Goal: Task Accomplishment & Management: Complete application form

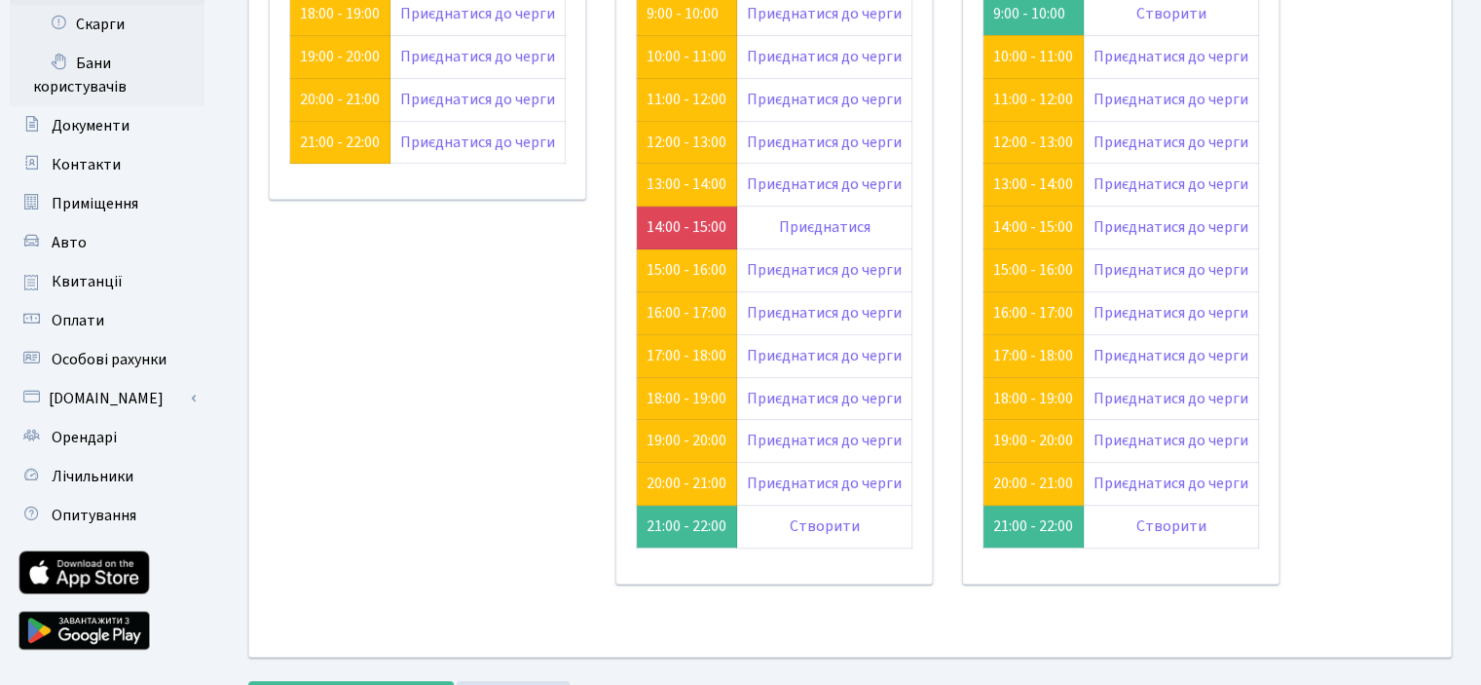
scroll to position [195, 0]
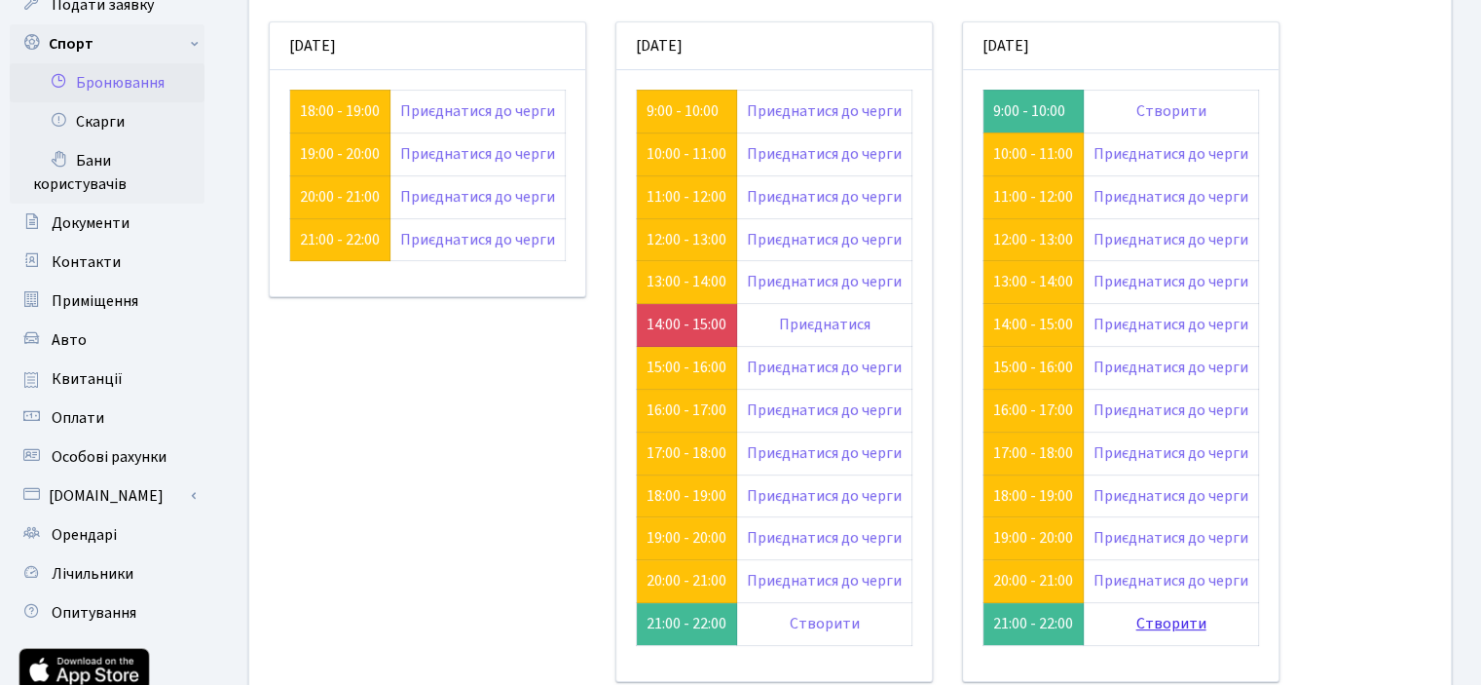
click at [1180, 618] on link "Створити" at bounding box center [1171, 623] width 70 height 21
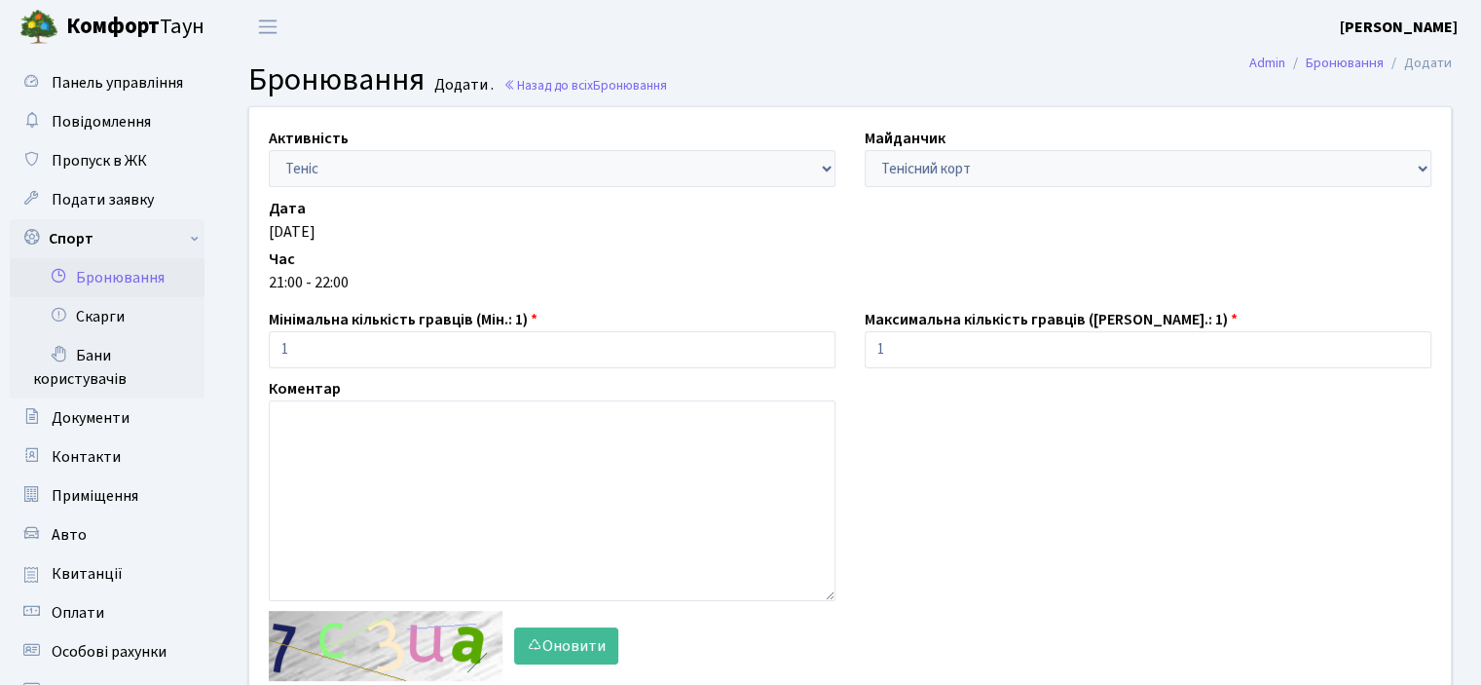
scroll to position [292, 0]
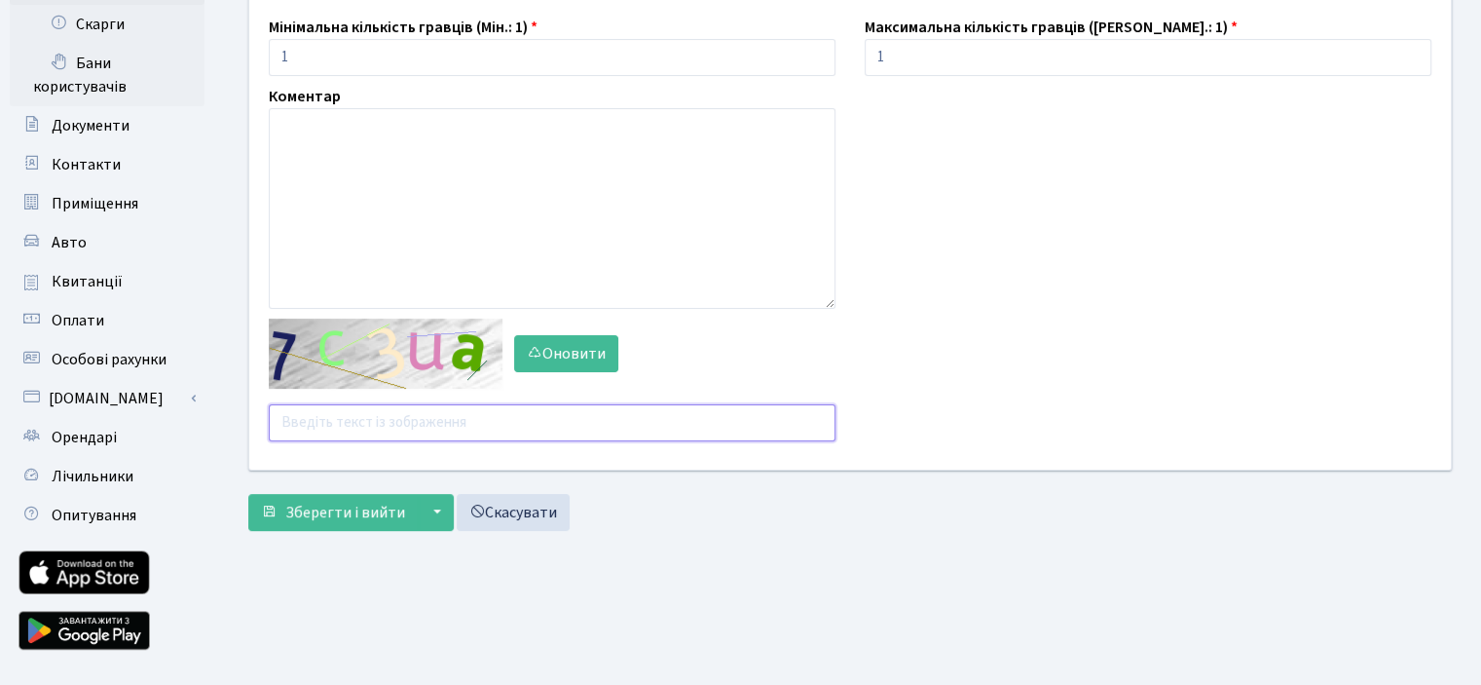
click at [309, 431] on input "text" at bounding box center [552, 422] width 567 height 37
type input "cg2d"
click at [329, 507] on span "Зберегти і вийти" at bounding box center [345, 512] width 120 height 21
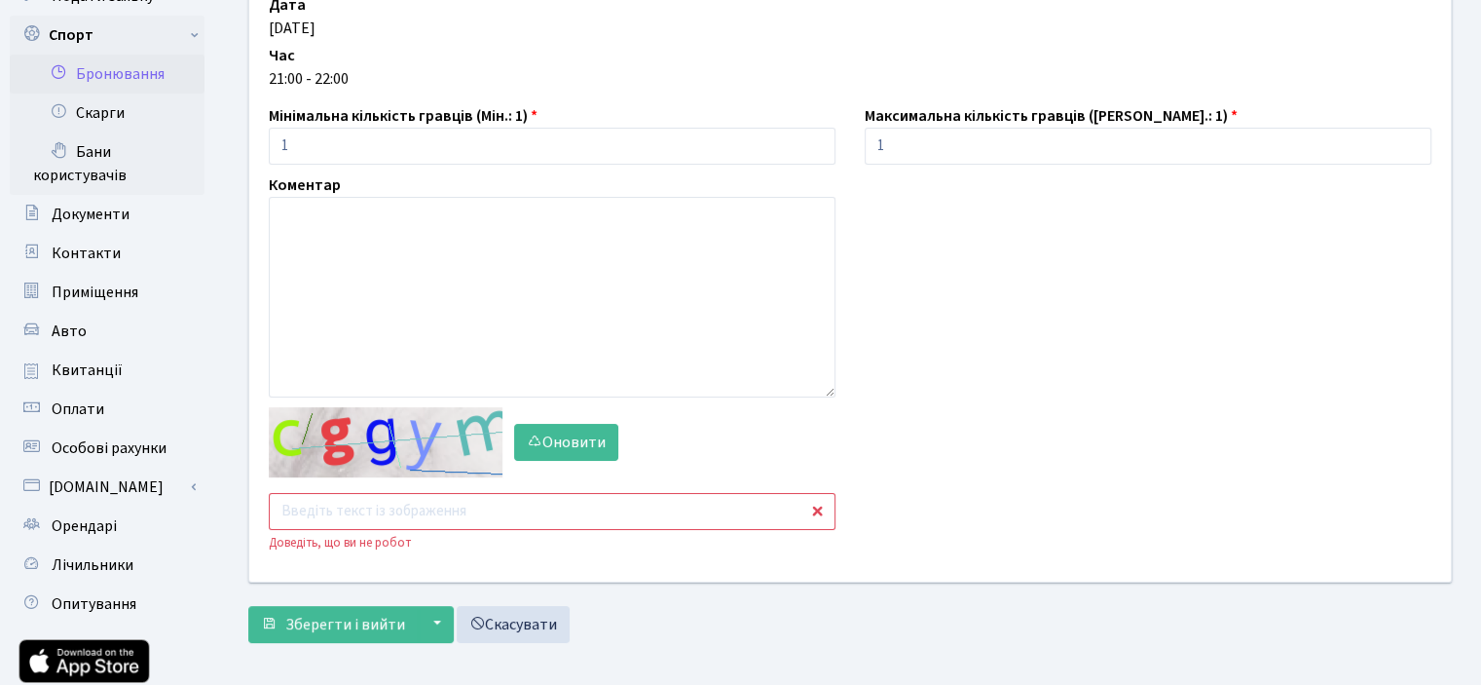
scroll to position [332, 0]
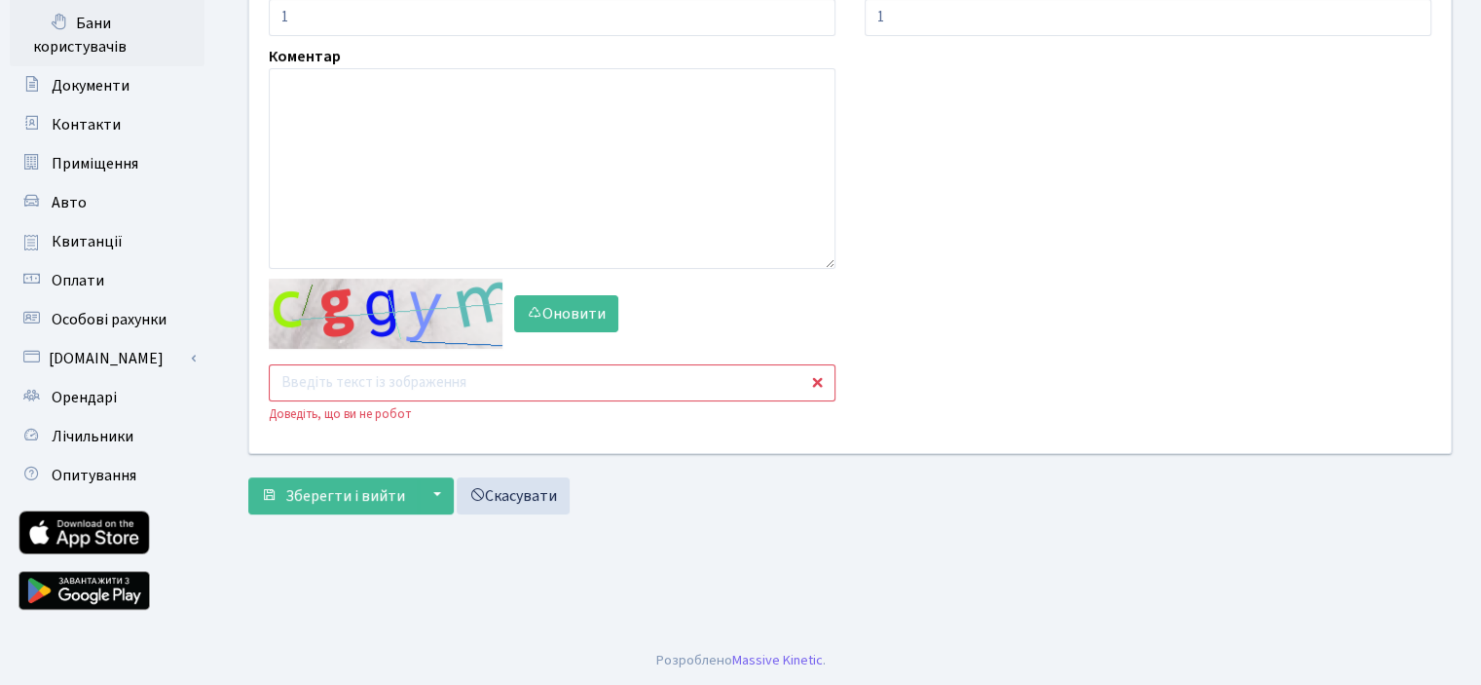
click at [335, 393] on input "text" at bounding box center [552, 382] width 567 height 37
click at [593, 308] on button "Оновити" at bounding box center [566, 313] width 104 height 37
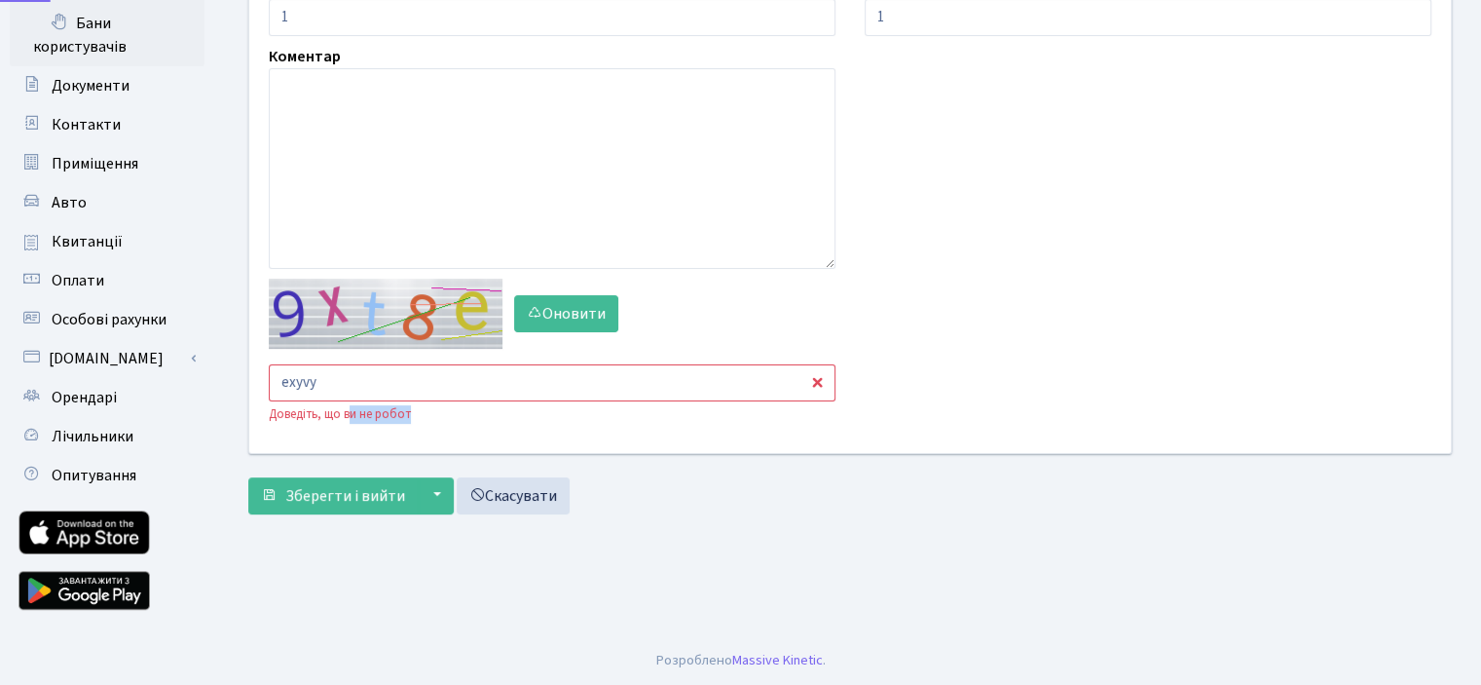
drag, startPoint x: 416, startPoint y: 381, endPoint x: 347, endPoint y: 377, distance: 69.3
click at [348, 405] on div "Доведіть, що ви не робот" at bounding box center [552, 414] width 567 height 19
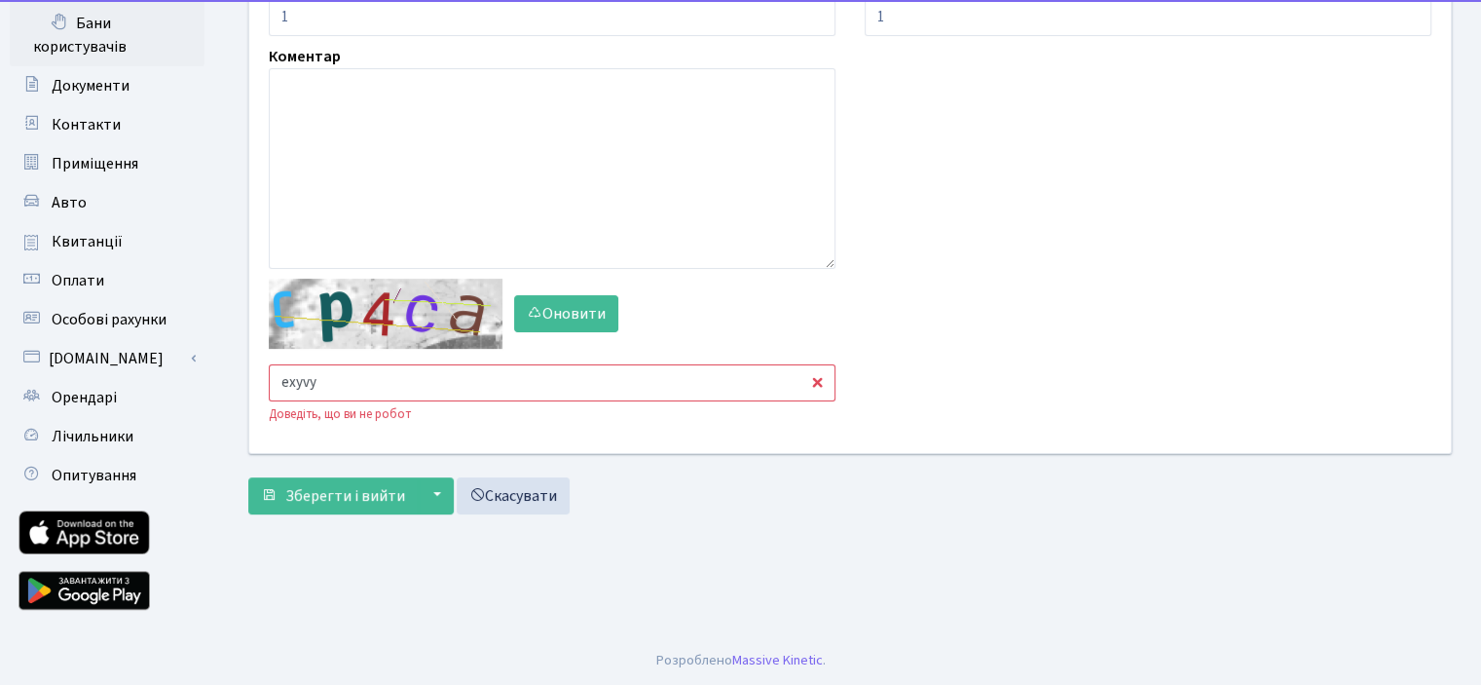
click at [343, 374] on input "exyvy" at bounding box center [552, 382] width 567 height 37
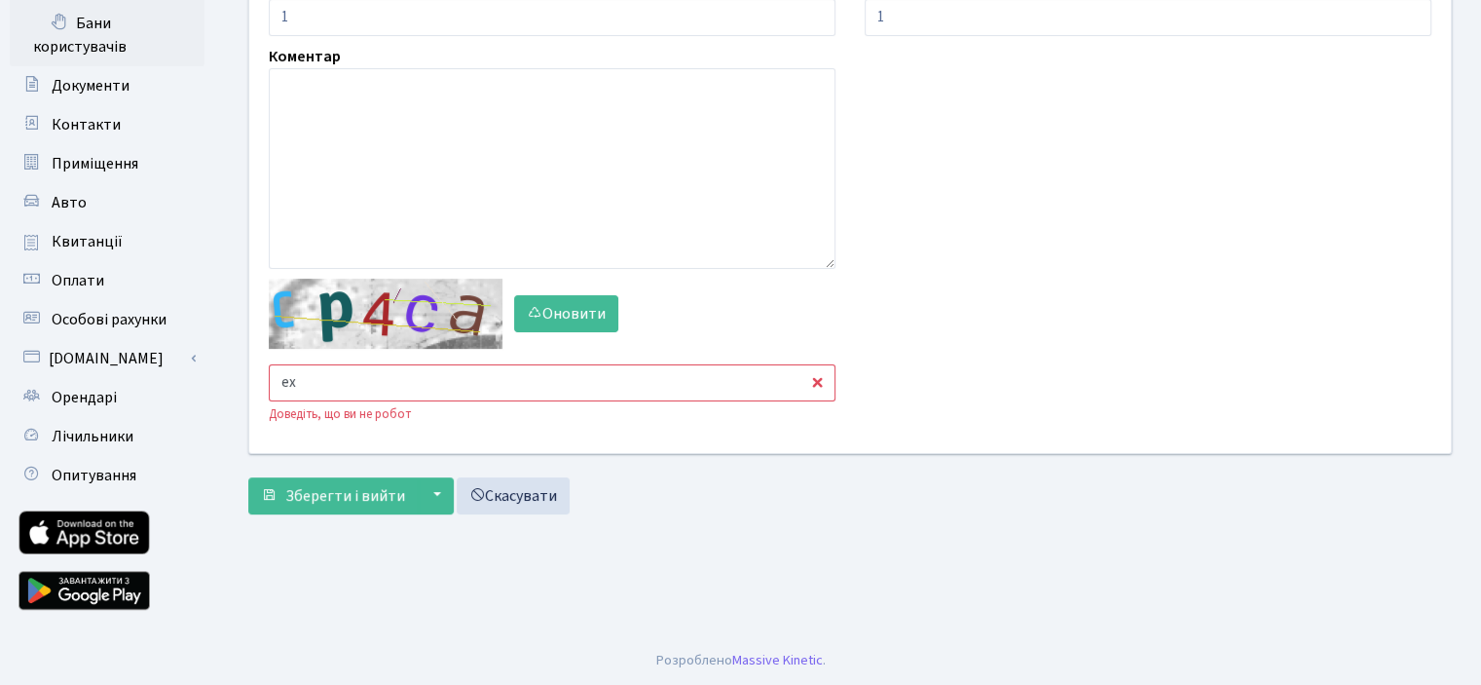
type input "e"
type input "fhqc6"
click at [348, 490] on span "Зберегти і вийти" at bounding box center [345, 495] width 120 height 21
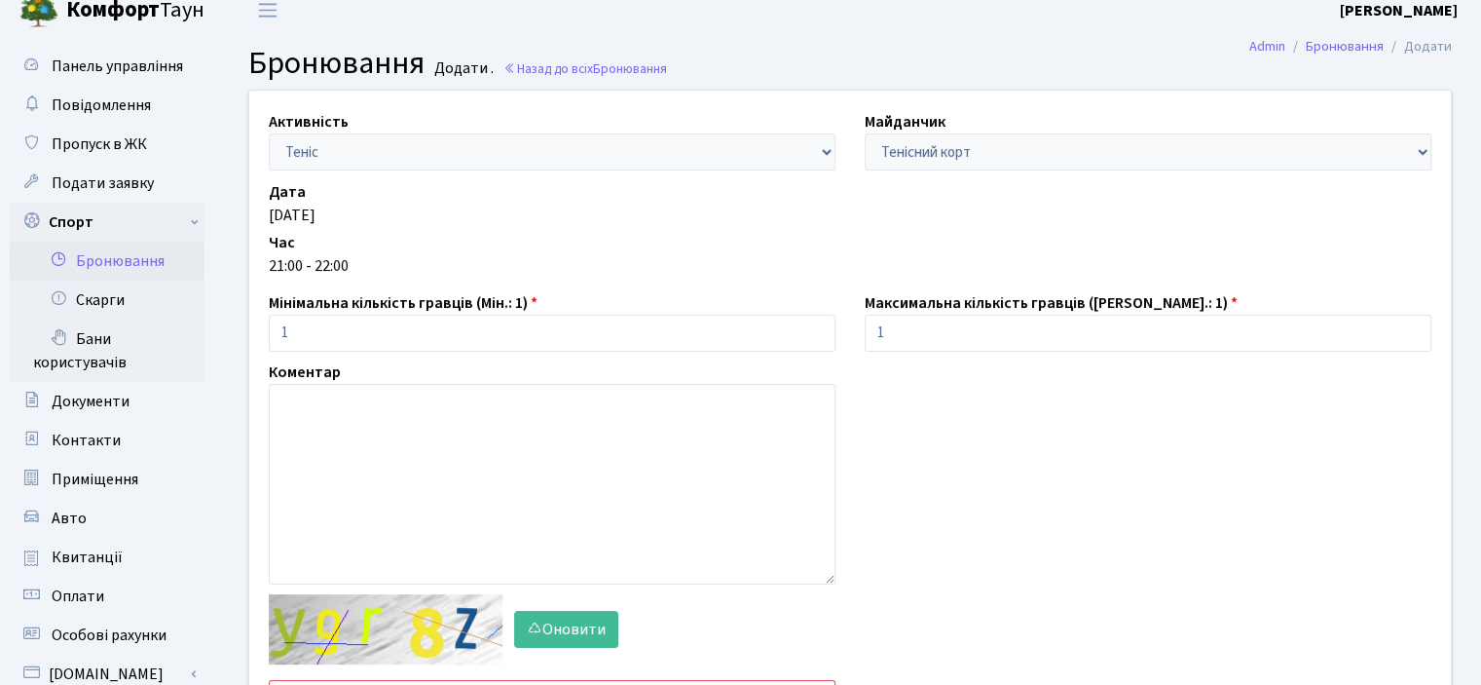
scroll to position [195, 0]
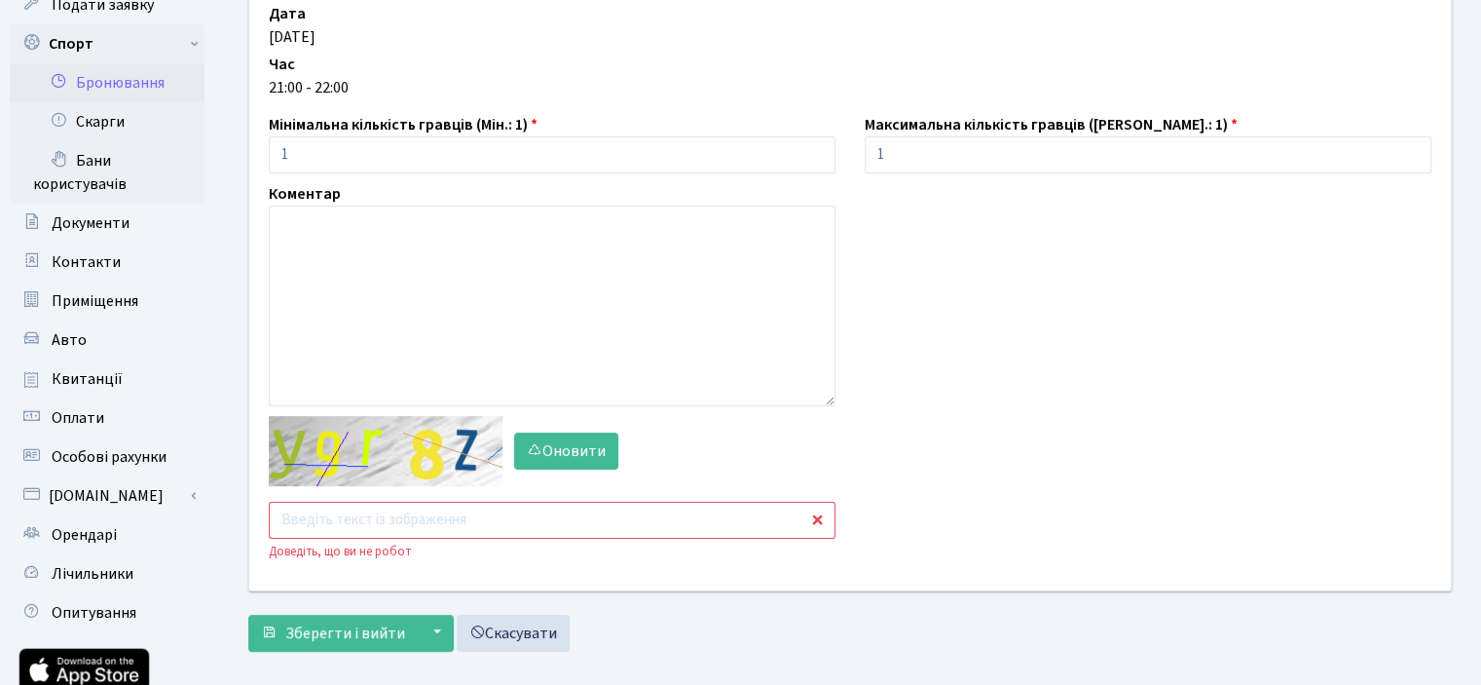
click at [354, 505] on input "text" at bounding box center [552, 520] width 567 height 37
type input "h4xtp"
click at [378, 624] on span "Зберегти і вийти" at bounding box center [345, 632] width 120 height 21
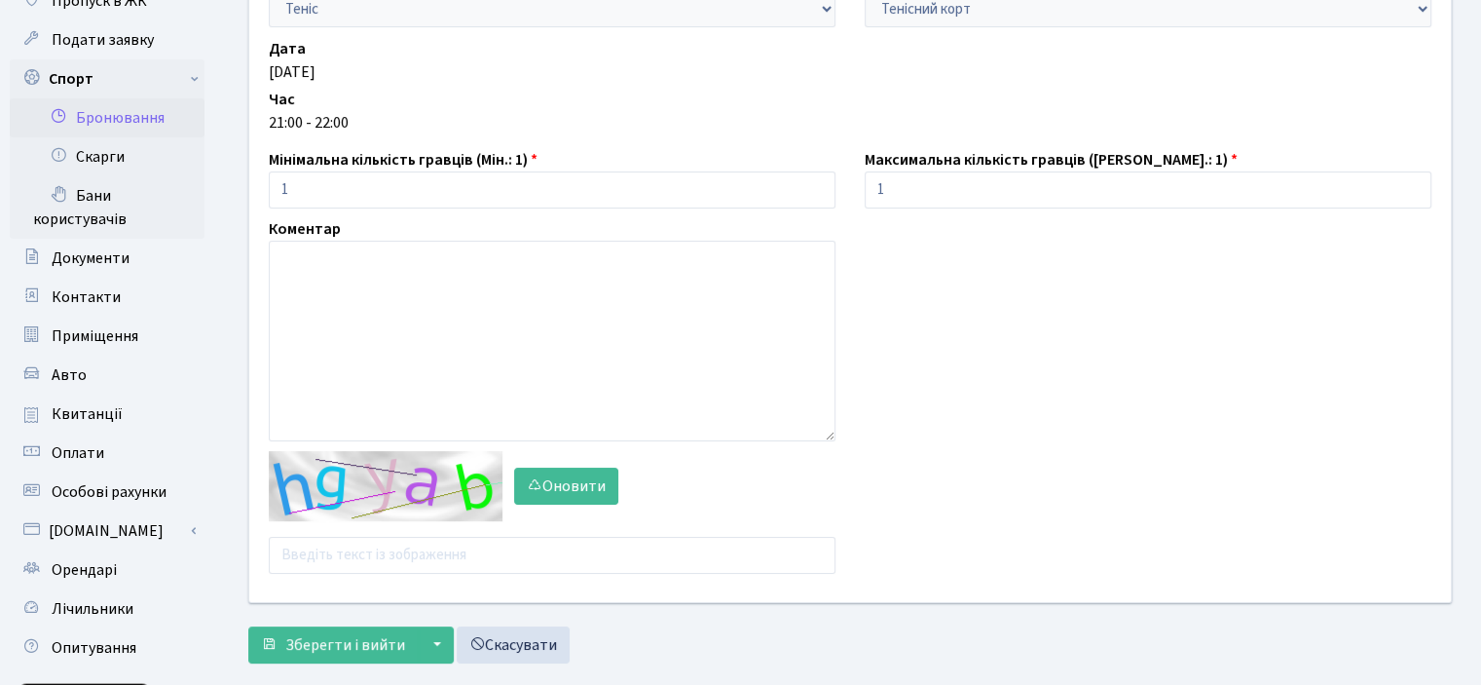
scroll to position [332, 0]
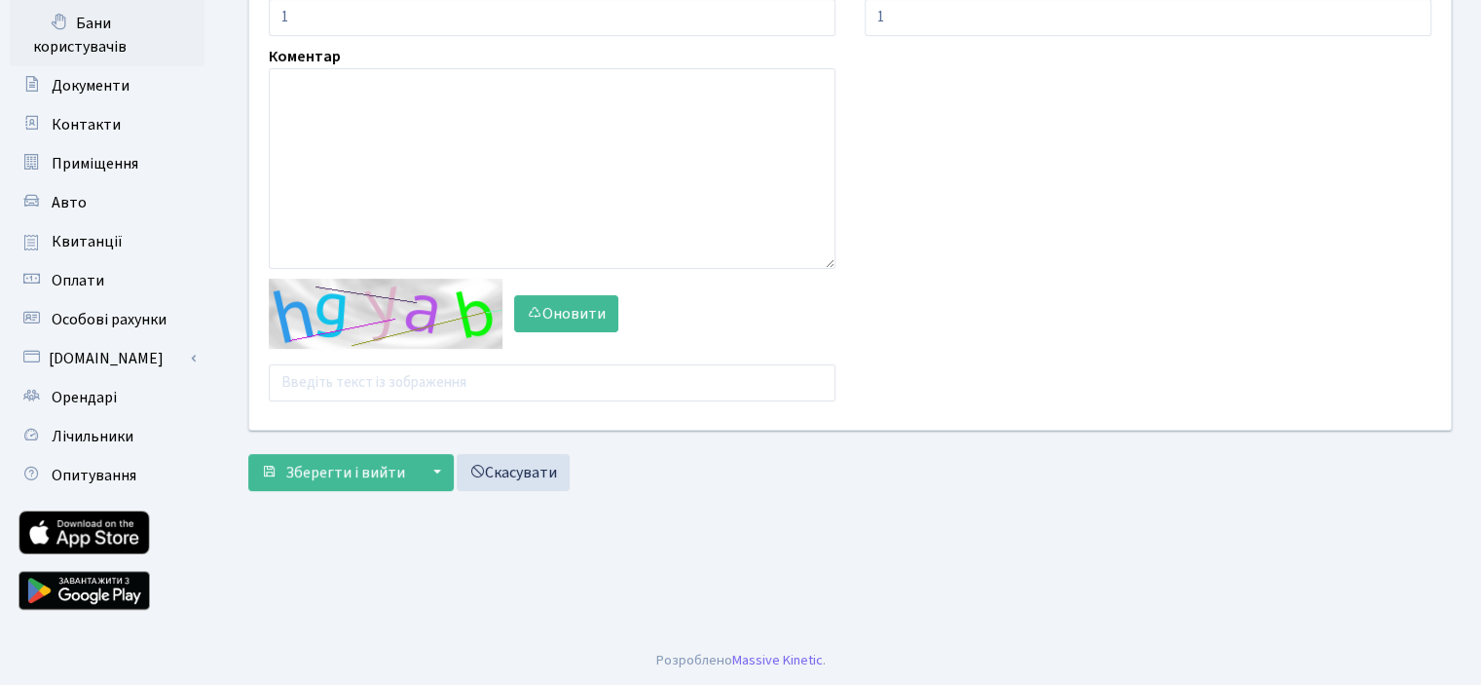
click at [324, 407] on div "Активність - Баскетбол Волейбол Йога Катання на роликах Настільний теніс [PERSO…" at bounding box center [850, 102] width 1231 height 654
click at [324, 398] on input "text" at bounding box center [552, 382] width 567 height 37
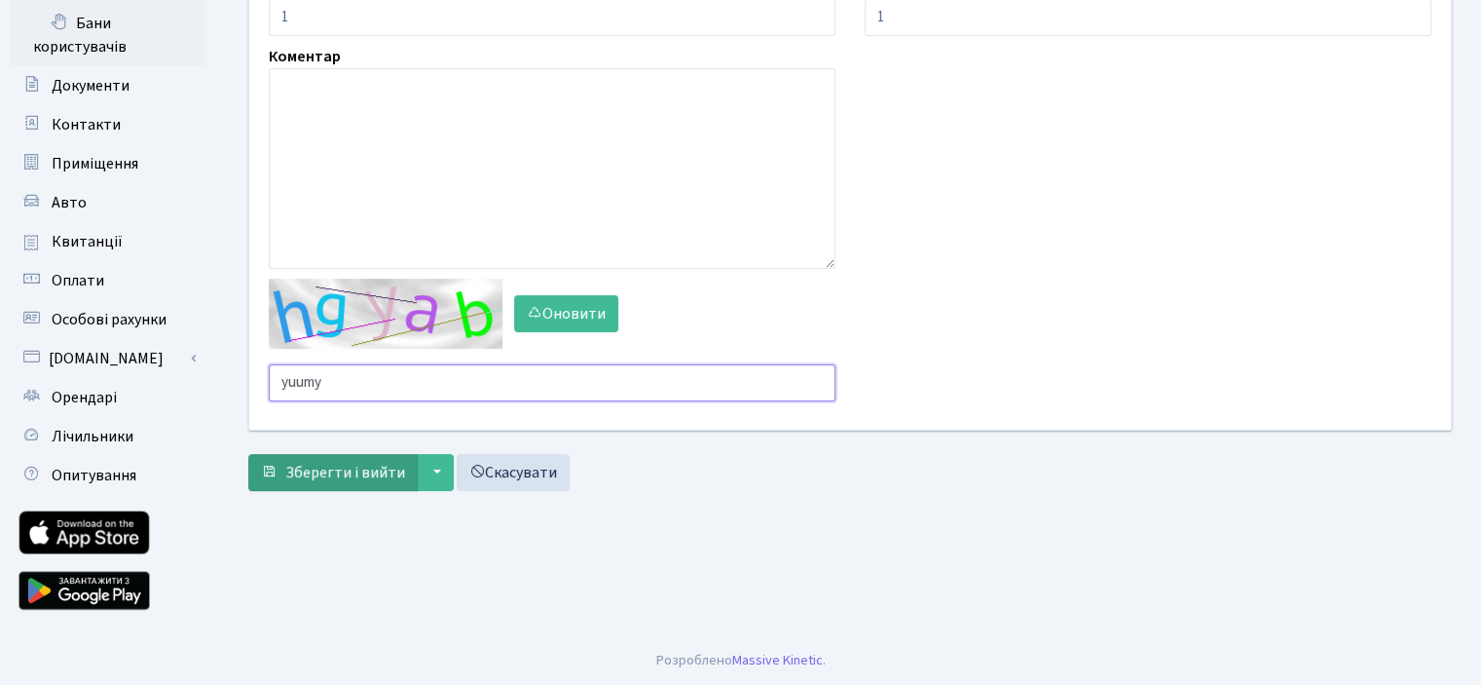
type input "yuumy"
click at [382, 488] on button "Зберегти і вийти" at bounding box center [332, 472] width 169 height 37
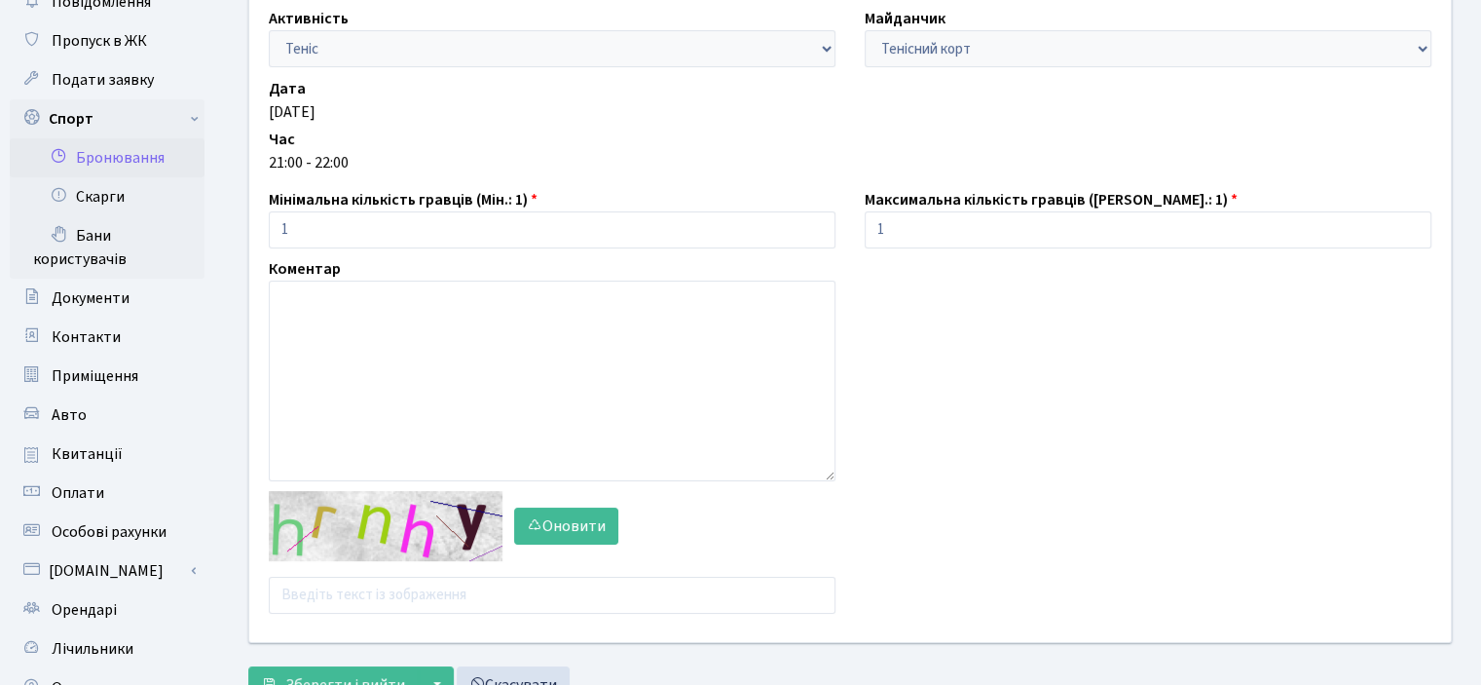
scroll to position [292, 0]
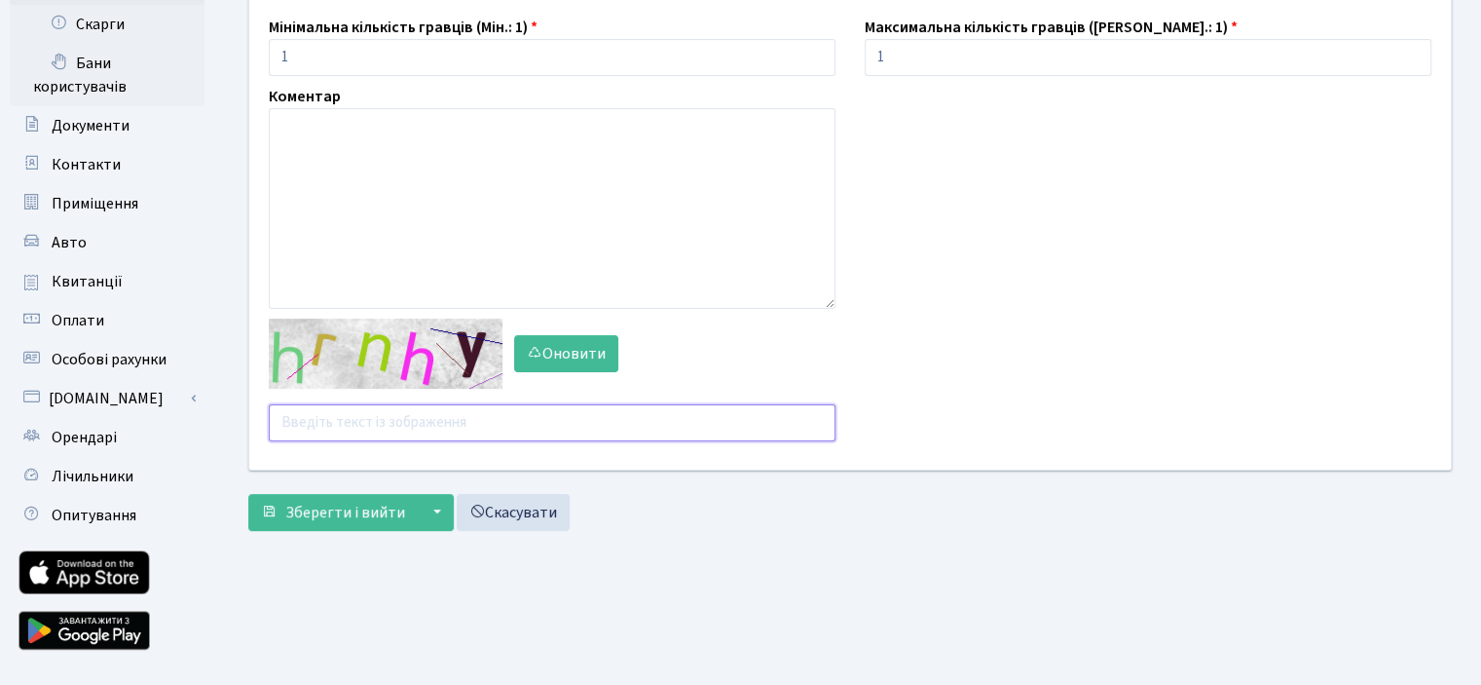
click at [372, 430] on input "text" at bounding box center [552, 422] width 567 height 37
type input "6yn2c"
click at [331, 515] on span "Зберегти і вийти" at bounding box center [345, 512] width 120 height 21
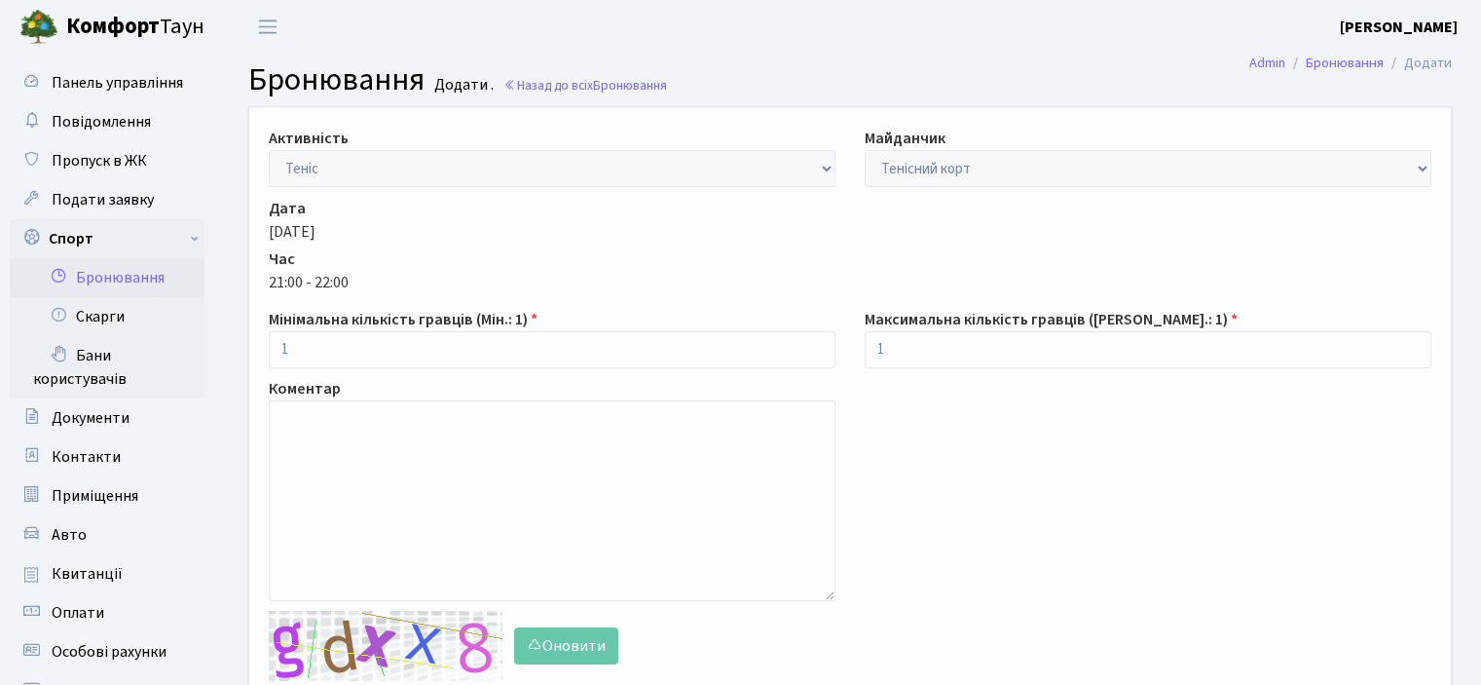
scroll to position [227, 0]
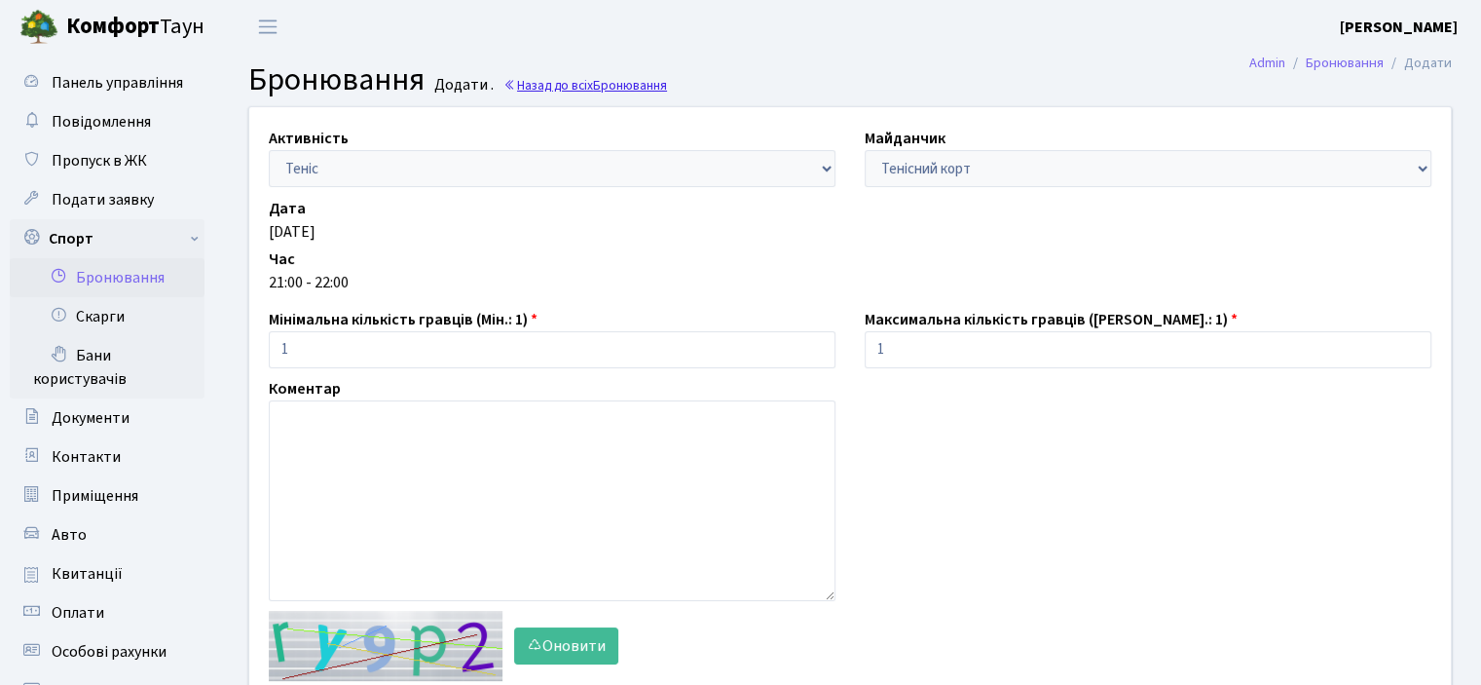
click at [600, 81] on span "Бронювання" at bounding box center [630, 85] width 74 height 19
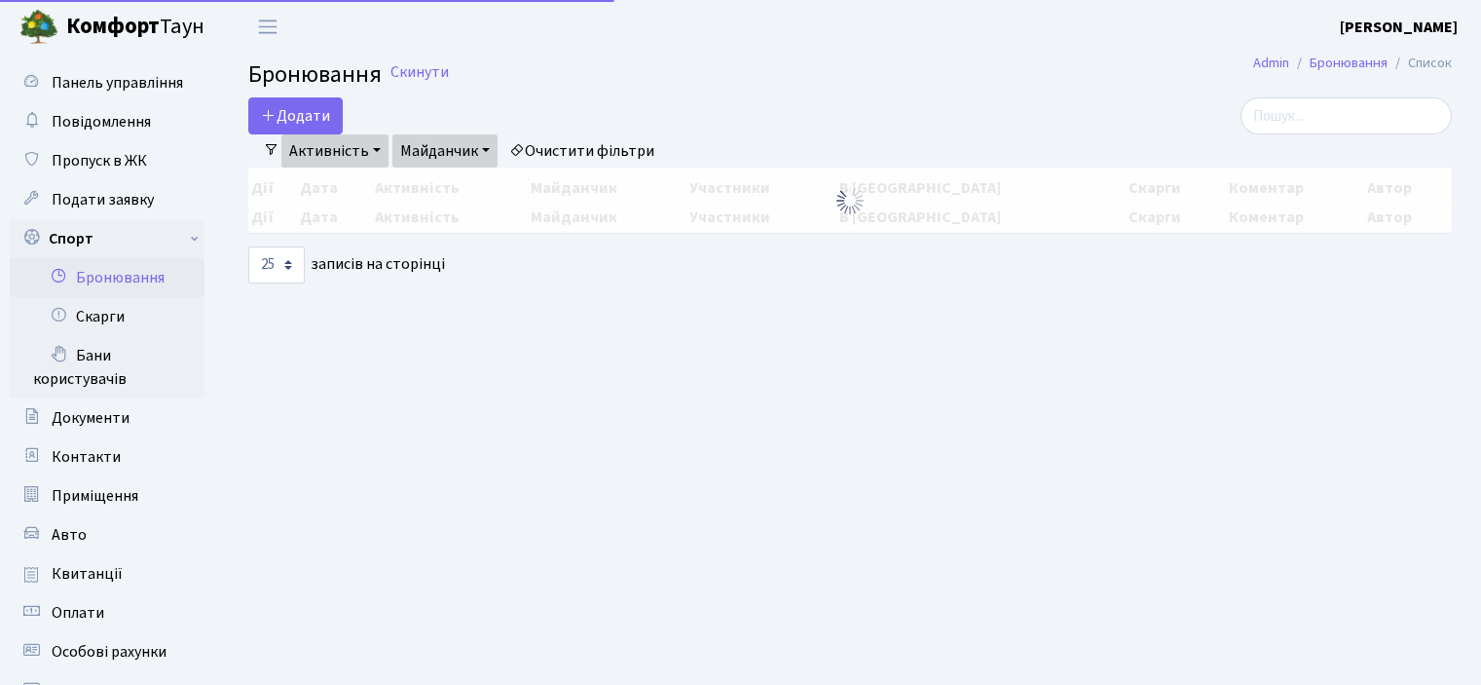
select select "25"
